Goal: Task Accomplishment & Management: Complete application form

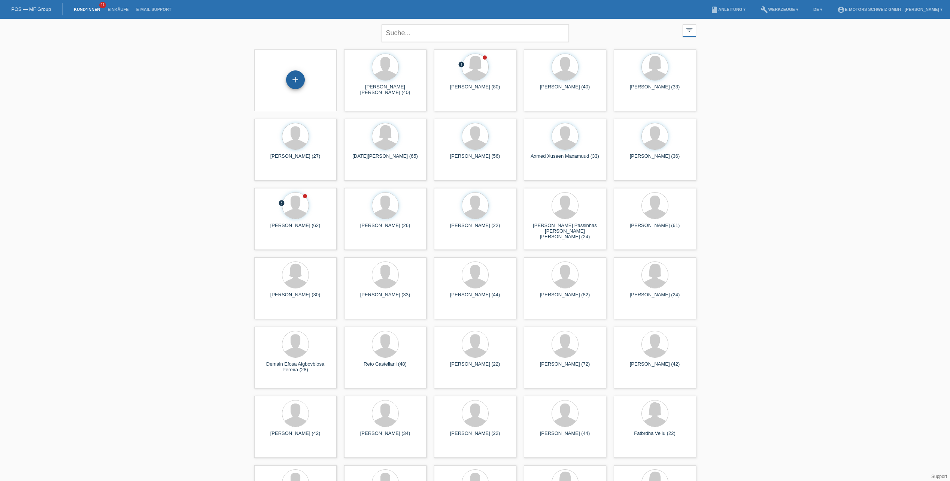
click at [295, 85] on div "+" at bounding box center [295, 79] width 19 height 19
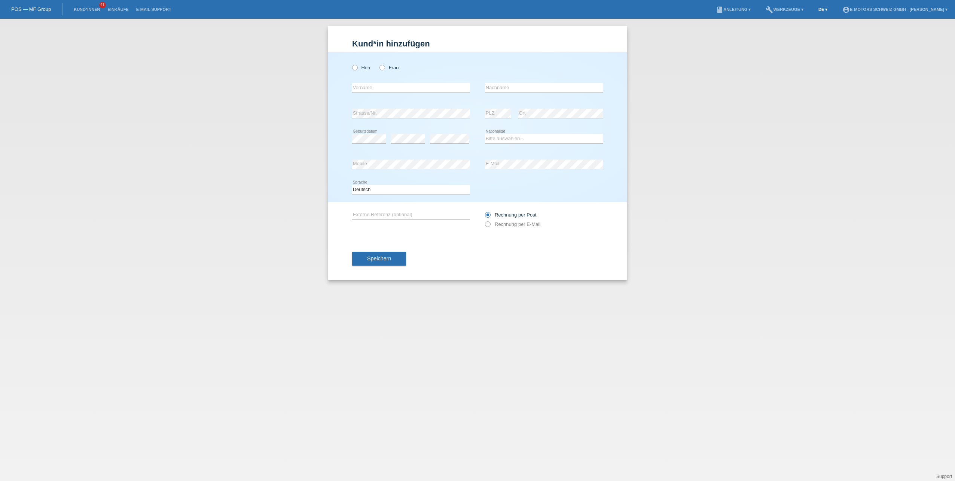
click at [815, 7] on link "DE ▾" at bounding box center [823, 9] width 16 height 4
click at [799, 29] on span "Français" at bounding box center [792, 28] width 21 height 9
click at [358, 66] on label "Monsieur" at bounding box center [366, 68] width 29 height 6
click at [357, 66] on input "Monsieur" at bounding box center [354, 67] width 5 height 5
radio input "true"
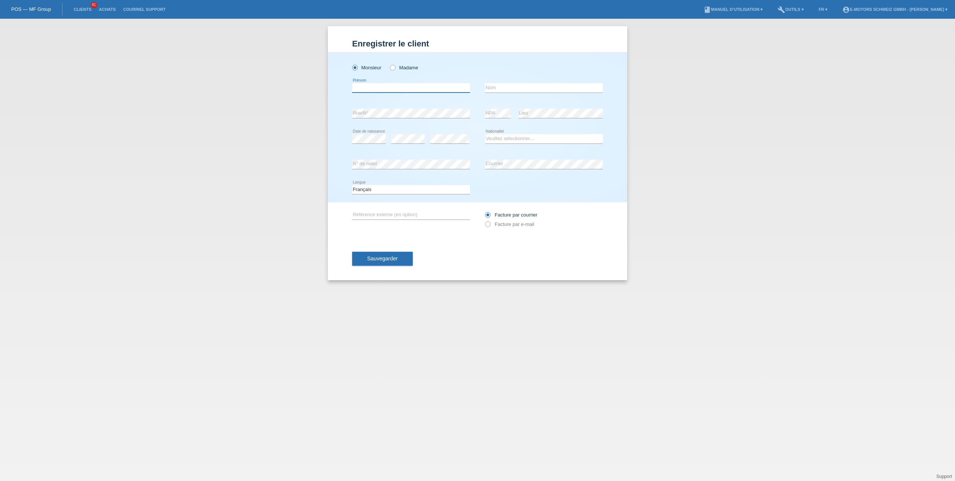
click at [368, 84] on input "text" at bounding box center [411, 87] width 118 height 9
type input "Glosi"
type input "Lusalao"
click at [525, 142] on select "Veuillez sélectionner... Suisse Allemagne Autriche Liechtenstein ------------ A…" at bounding box center [544, 138] width 118 height 9
select select "CH"
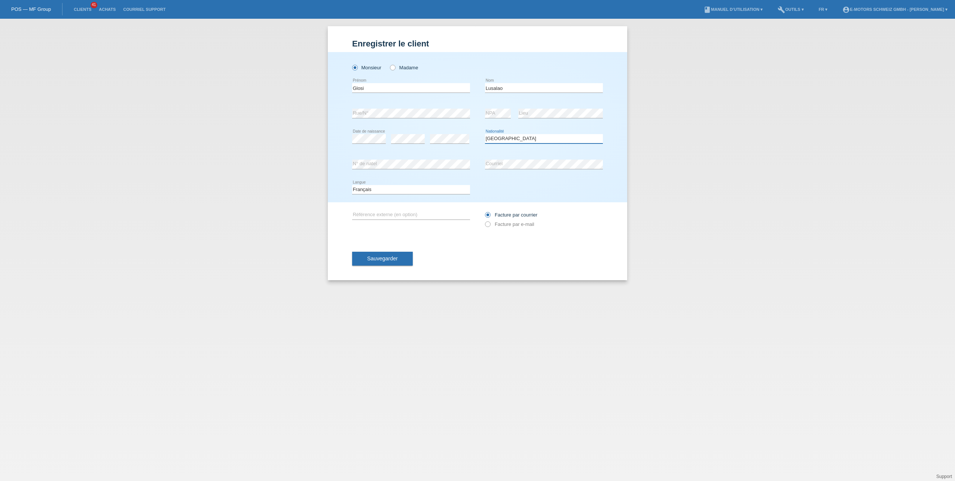
click at [485, 134] on select "Veuillez sélectionner... Suisse Allemagne Autriche Liechtenstein ------------ A…" at bounding box center [544, 138] width 118 height 9
click at [390, 257] on span "Sauvegarder" at bounding box center [382, 258] width 31 height 6
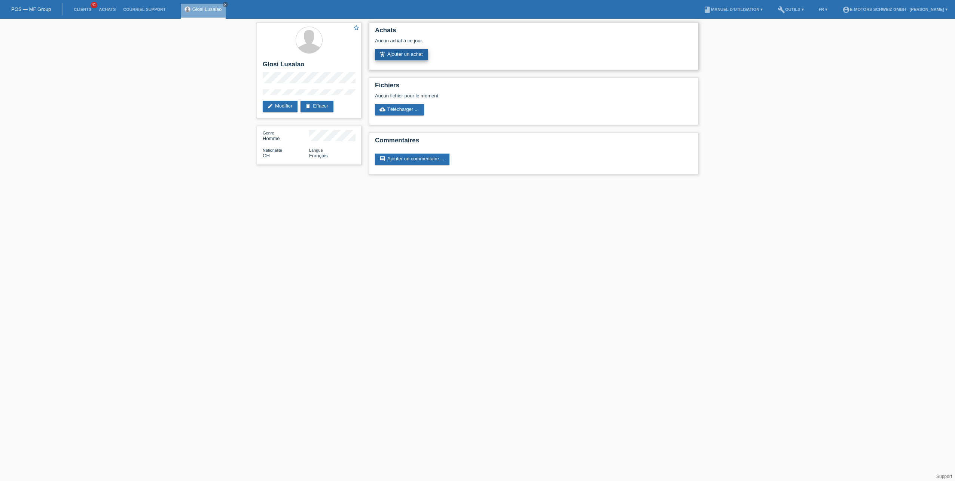
click at [410, 52] on link "add_shopping_cart Ajouter un achat" at bounding box center [401, 54] width 53 height 11
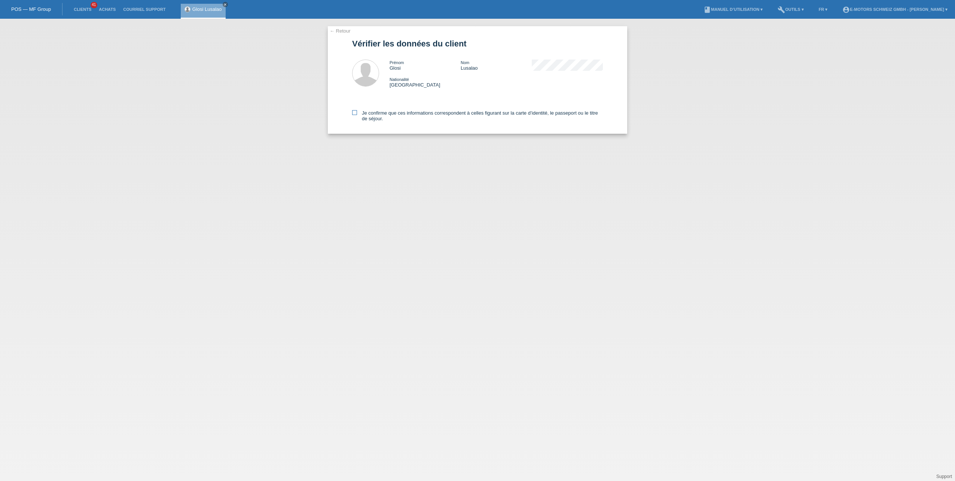
click at [354, 111] on icon at bounding box center [354, 112] width 5 height 5
click at [354, 111] on input "Je confirme que ces informations correspondent à celles figurant sur la carte d…" at bounding box center [354, 112] width 5 height 5
checkbox input "true"
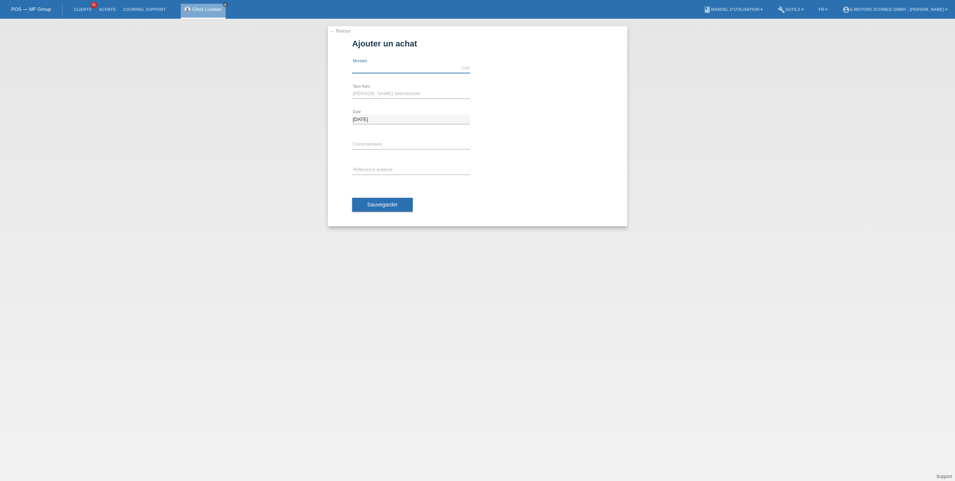
click at [382, 69] on input "text" at bounding box center [411, 68] width 118 height 9
type input "3790.00"
click at [378, 94] on select "[PERSON_NAME] sélectionner 12 versements 24 versements 36 versements 48 verseme…" at bounding box center [411, 93] width 118 height 9
select select "214"
click at [352, 89] on select "[PERSON_NAME] sélectionner 12 versements 24 versements 36 versements 48 verseme…" at bounding box center [411, 93] width 118 height 9
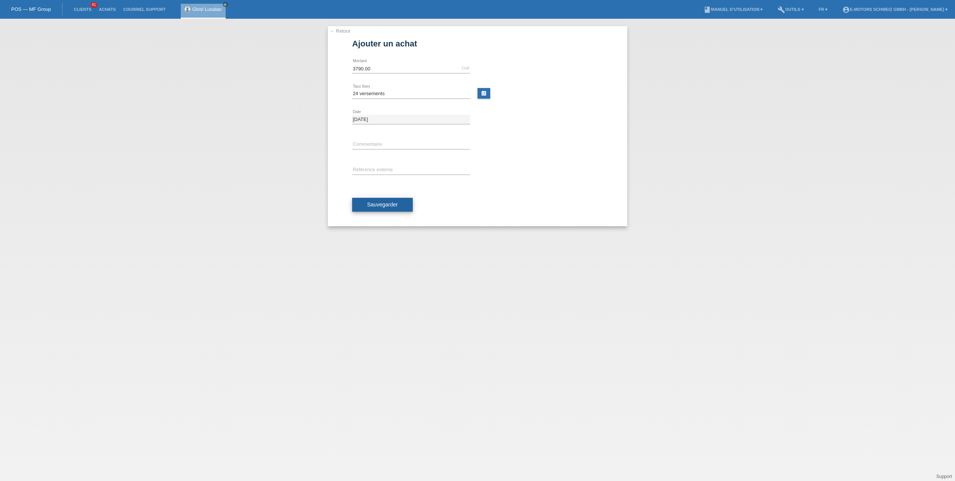
click at [376, 201] on button "Sauvegarder" at bounding box center [382, 205] width 61 height 14
